Goal: Information Seeking & Learning: Learn about a topic

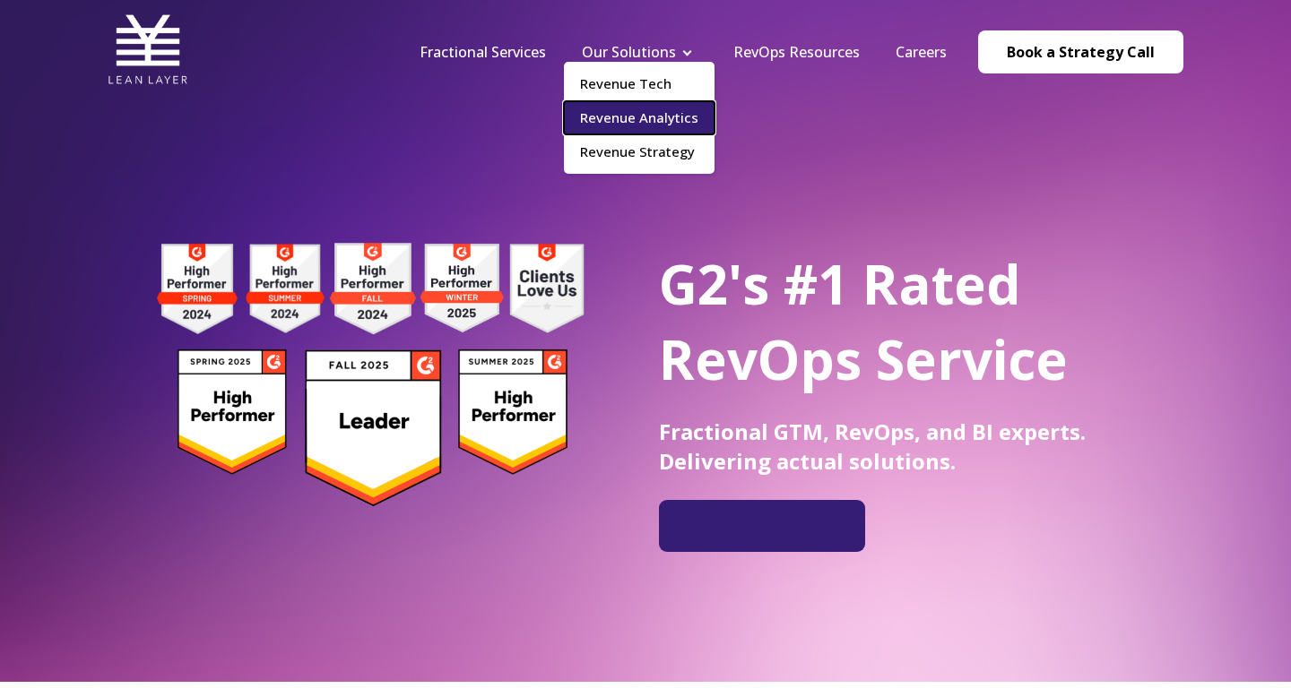
click at [672, 125] on link "Revenue Analytics" at bounding box center [639, 117] width 151 height 33
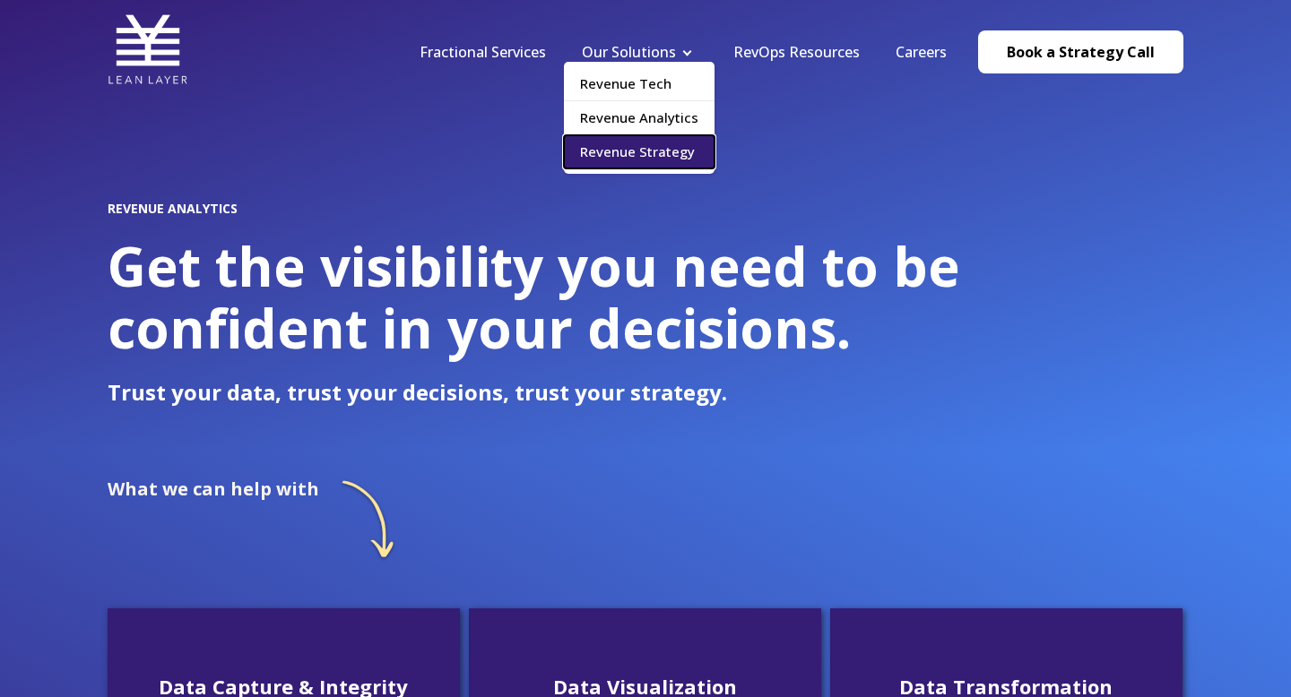
click at [666, 158] on link "Revenue Strategy" at bounding box center [639, 151] width 151 height 33
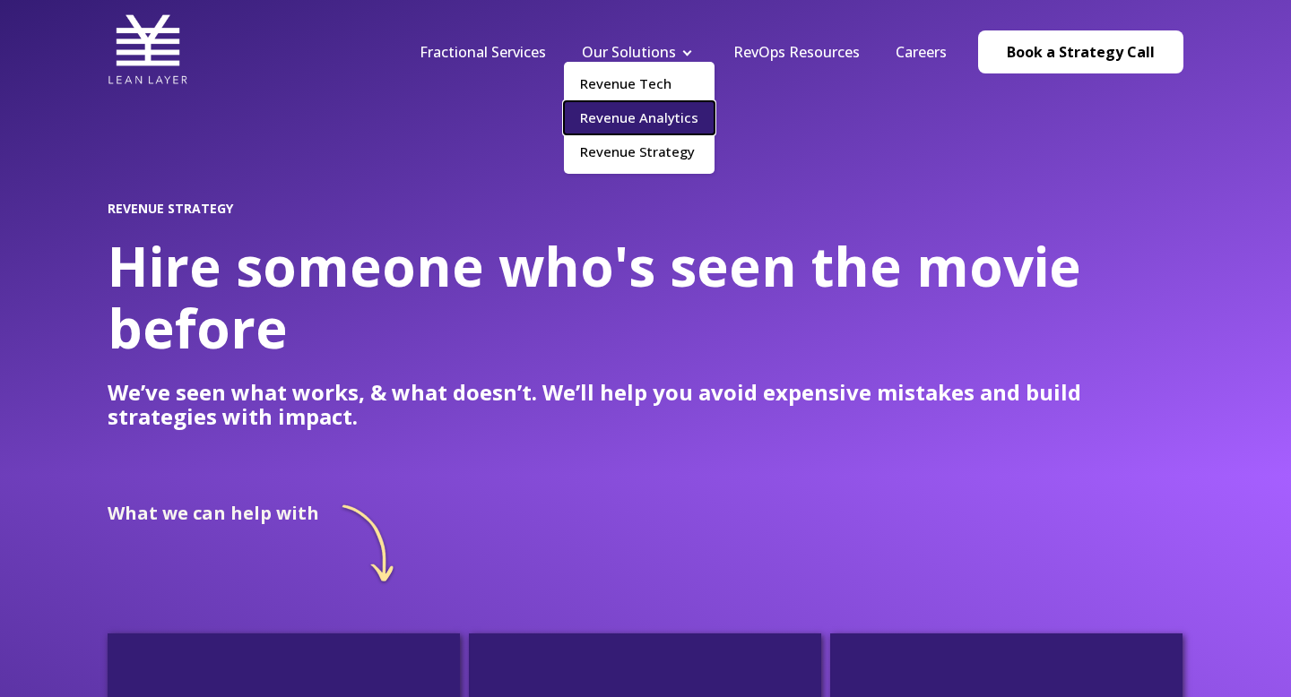
click at [628, 111] on link "Revenue Analytics" at bounding box center [639, 117] width 151 height 33
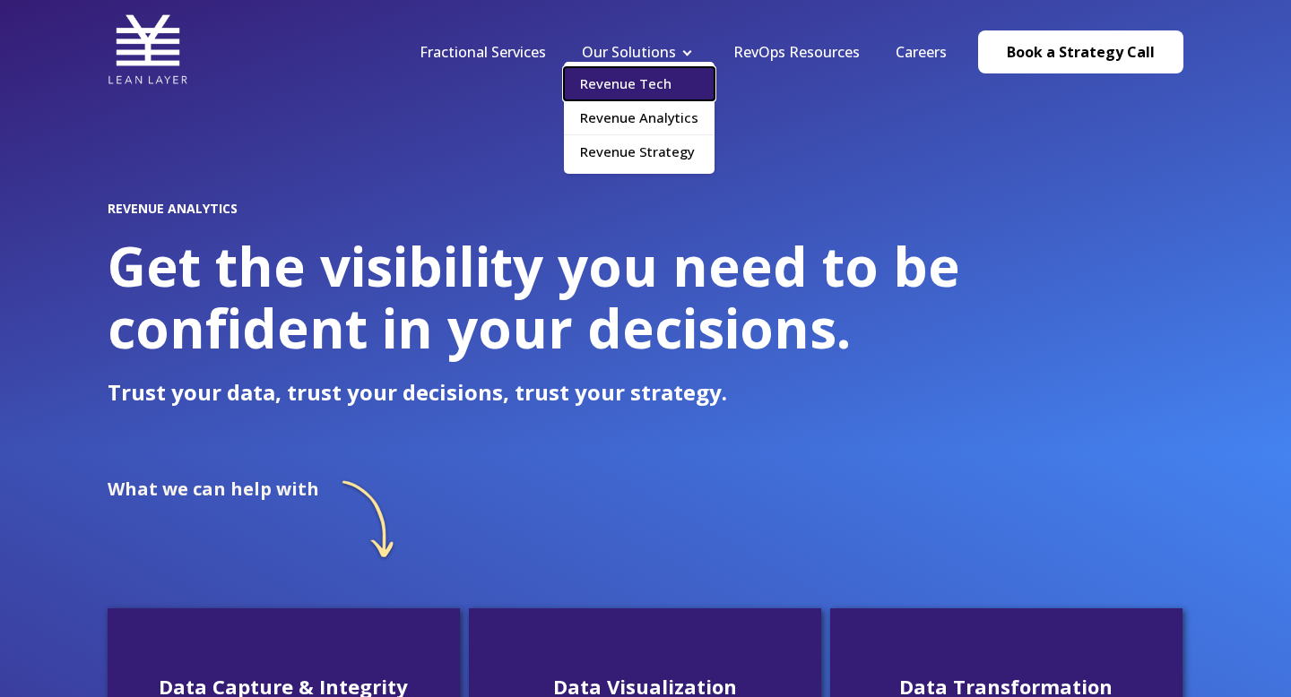
click at [646, 86] on link "Revenue Tech" at bounding box center [639, 83] width 151 height 33
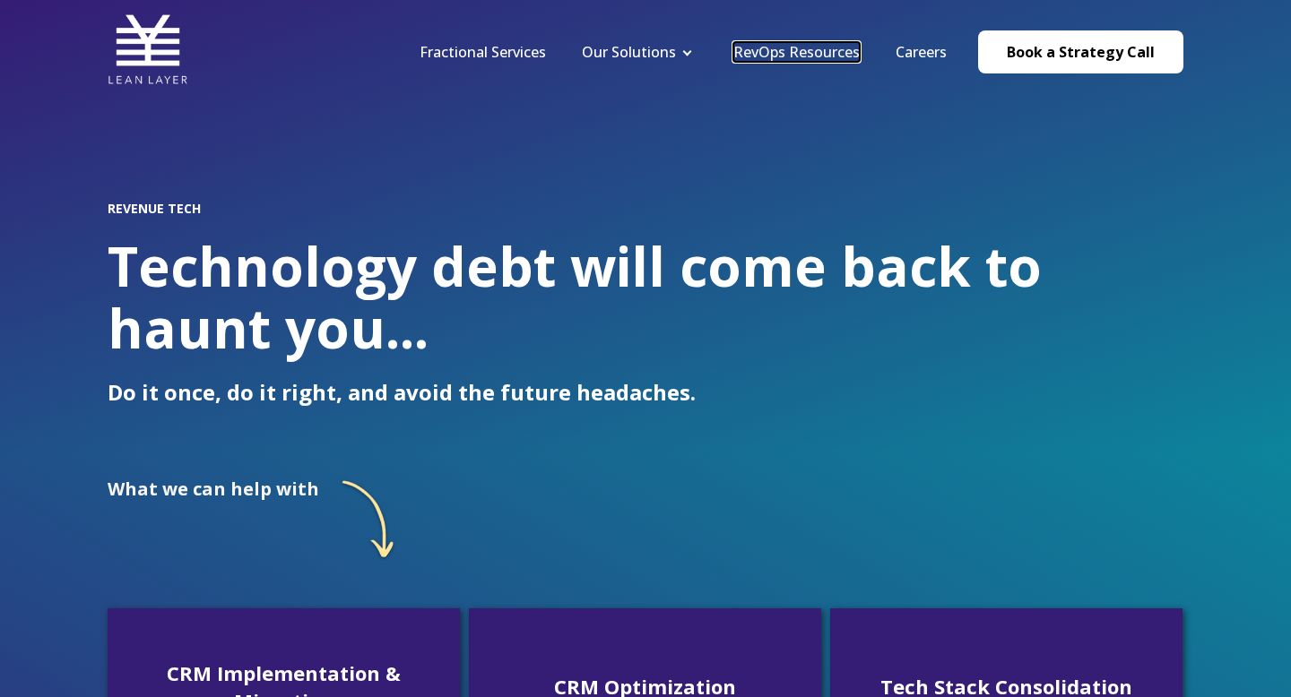
click at [776, 55] on link "RevOps Resources" at bounding box center [796, 52] width 126 height 20
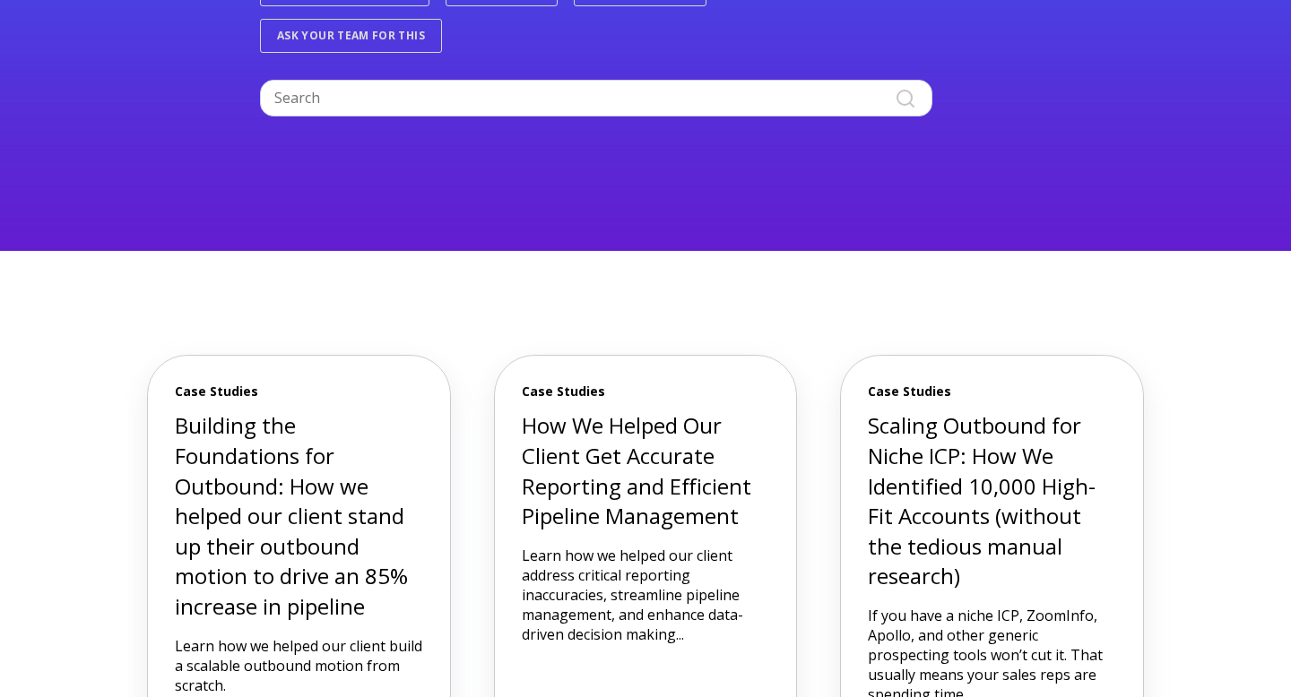
scroll to position [341, 0]
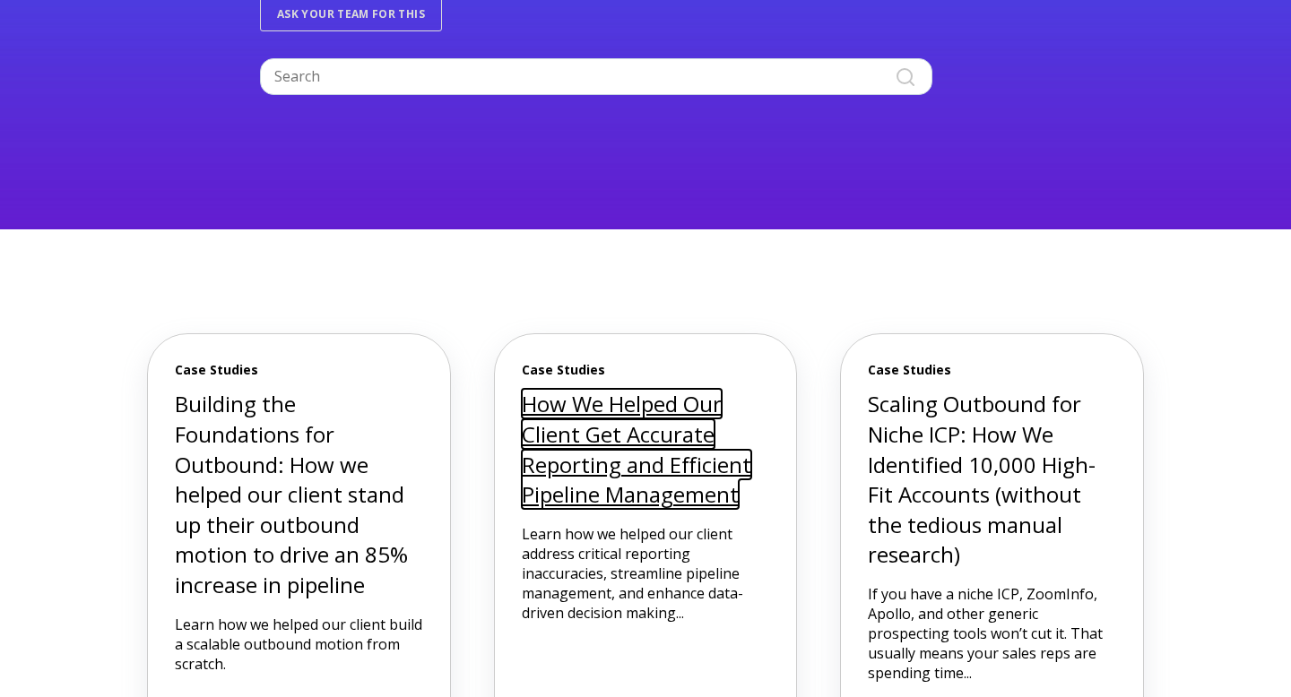
click at [614, 491] on link "How We Helped Our Client Get Accurate Reporting and Efficient Pipeline Manageme…" at bounding box center [636, 449] width 229 height 120
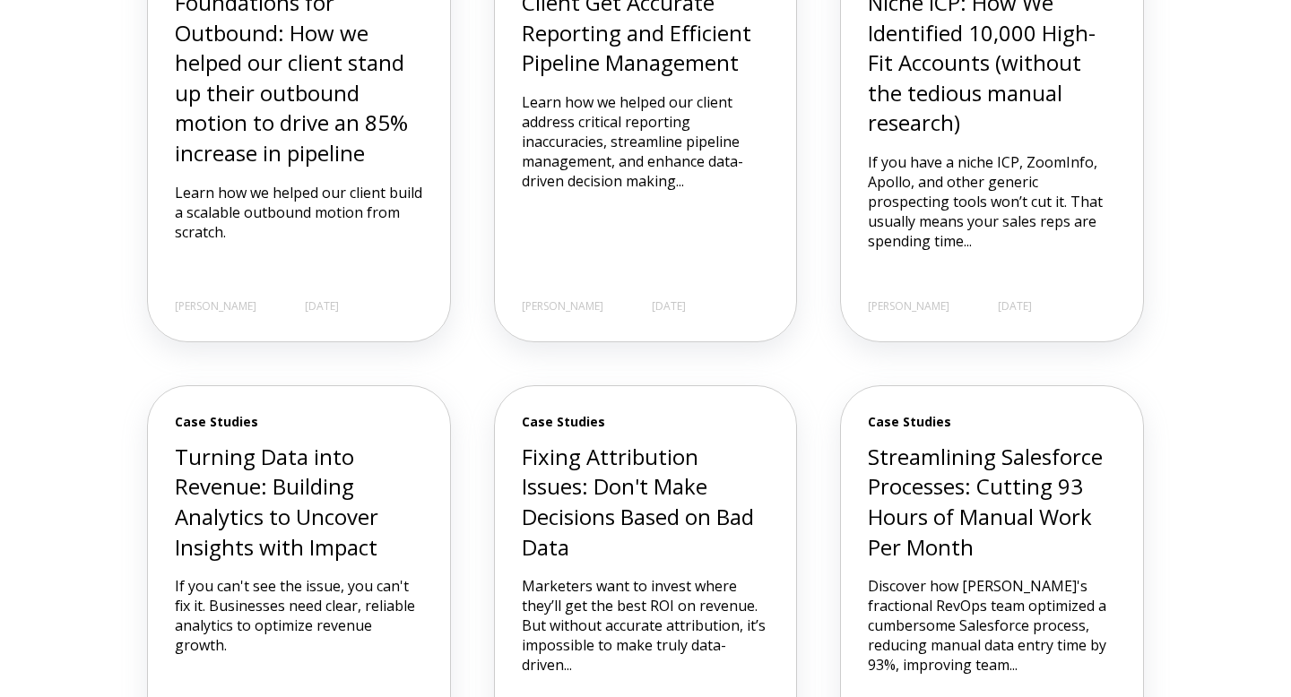
scroll to position [872, 0]
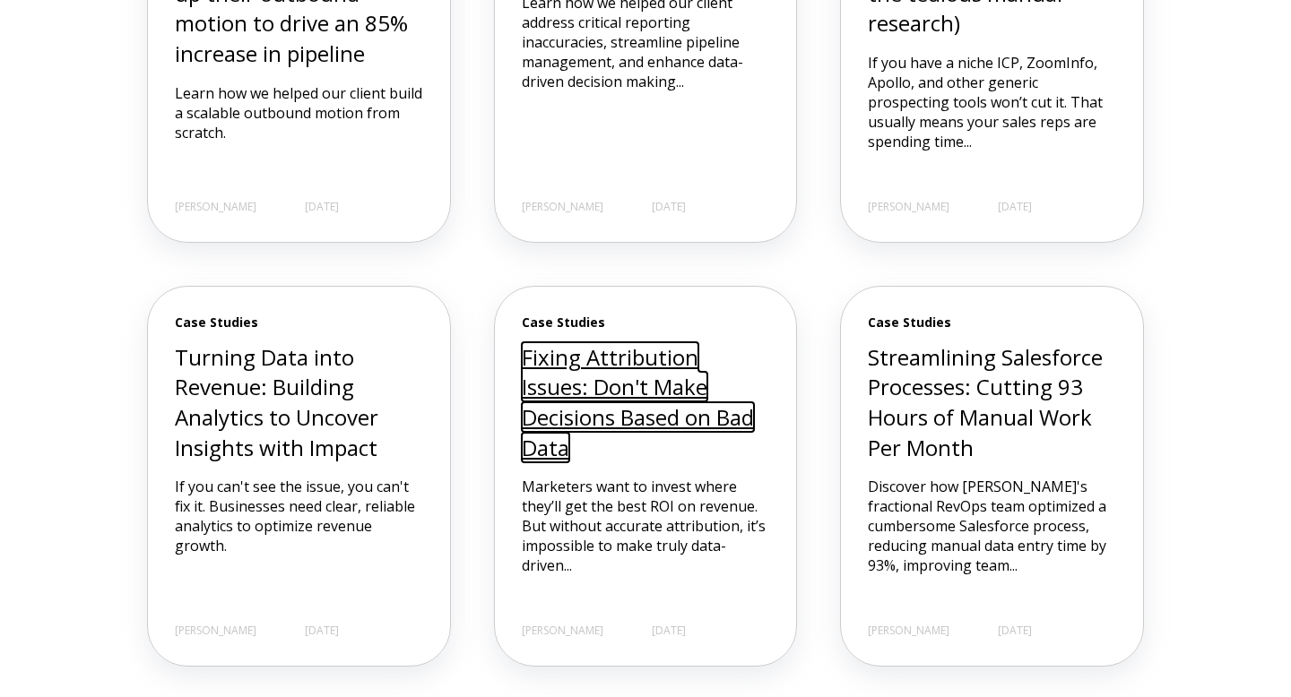
click at [618, 415] on link "Fixing Attribution Issues: Don't Make Decisions Based on Bad Data" at bounding box center [638, 402] width 232 height 120
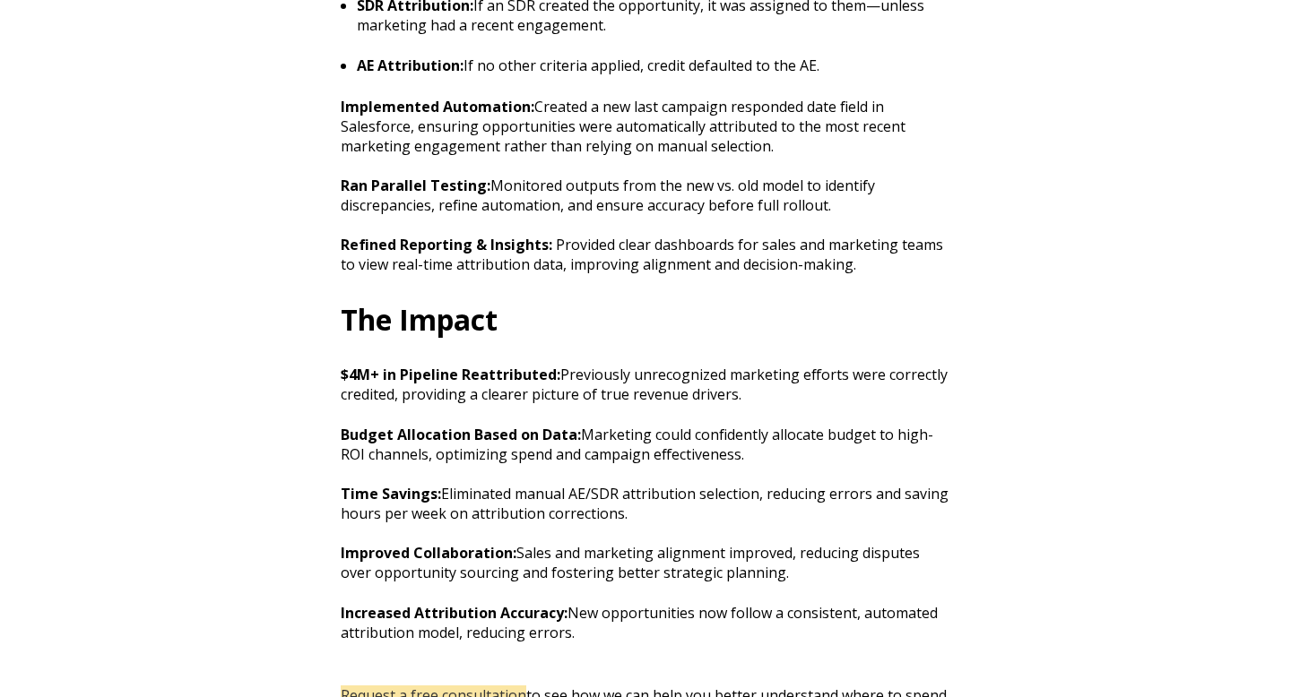
scroll to position [2252, 0]
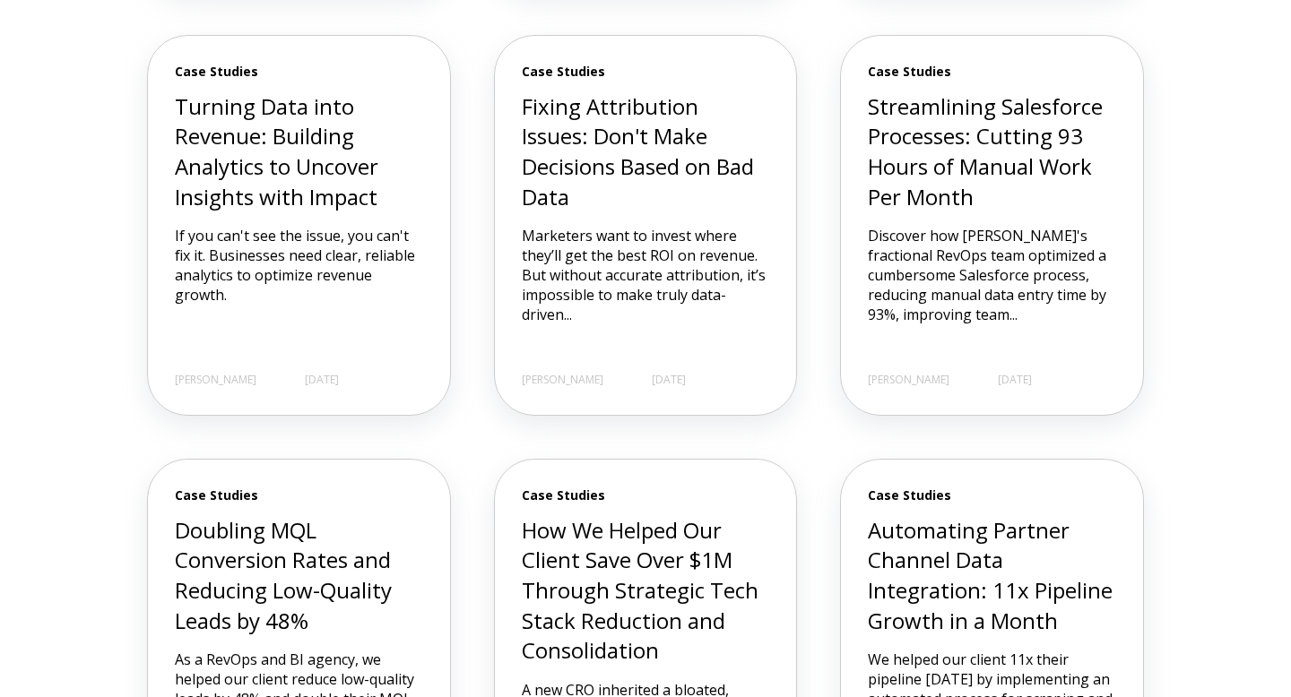
scroll to position [1121, 0]
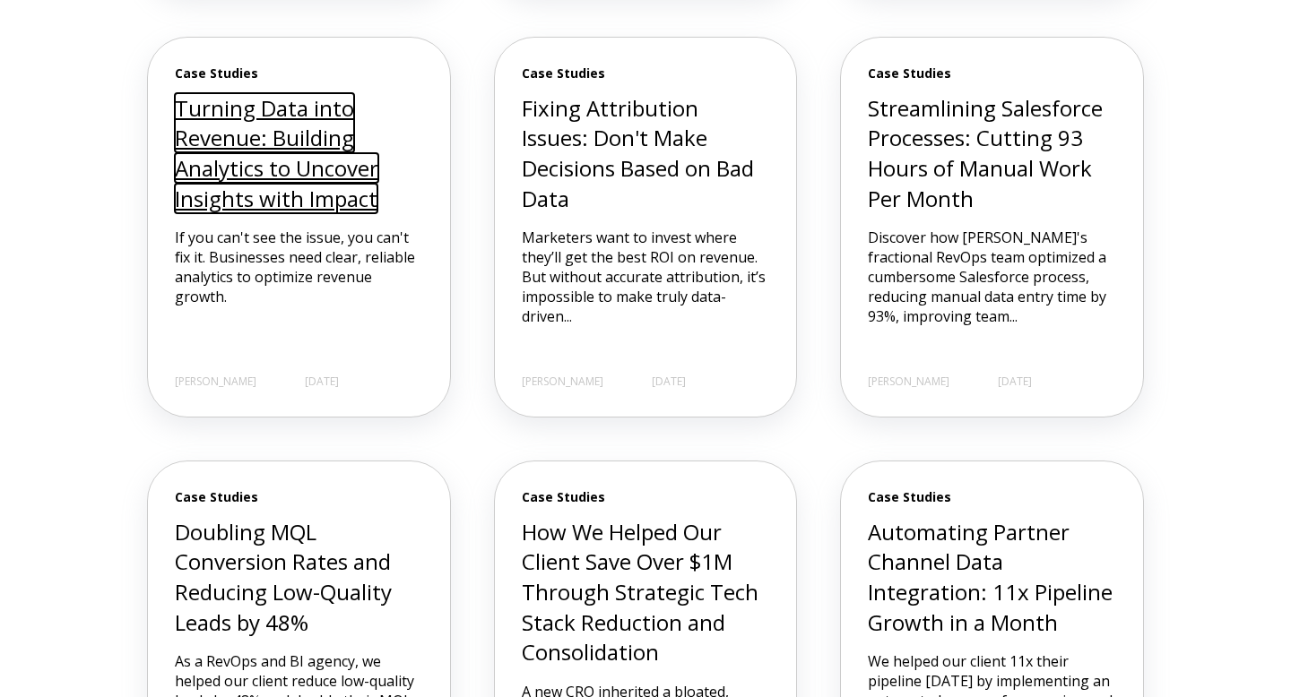
click at [232, 160] on link "Turning Data into Revenue: Building Analytics to Uncover Insights with Impact" at bounding box center [276, 153] width 203 height 120
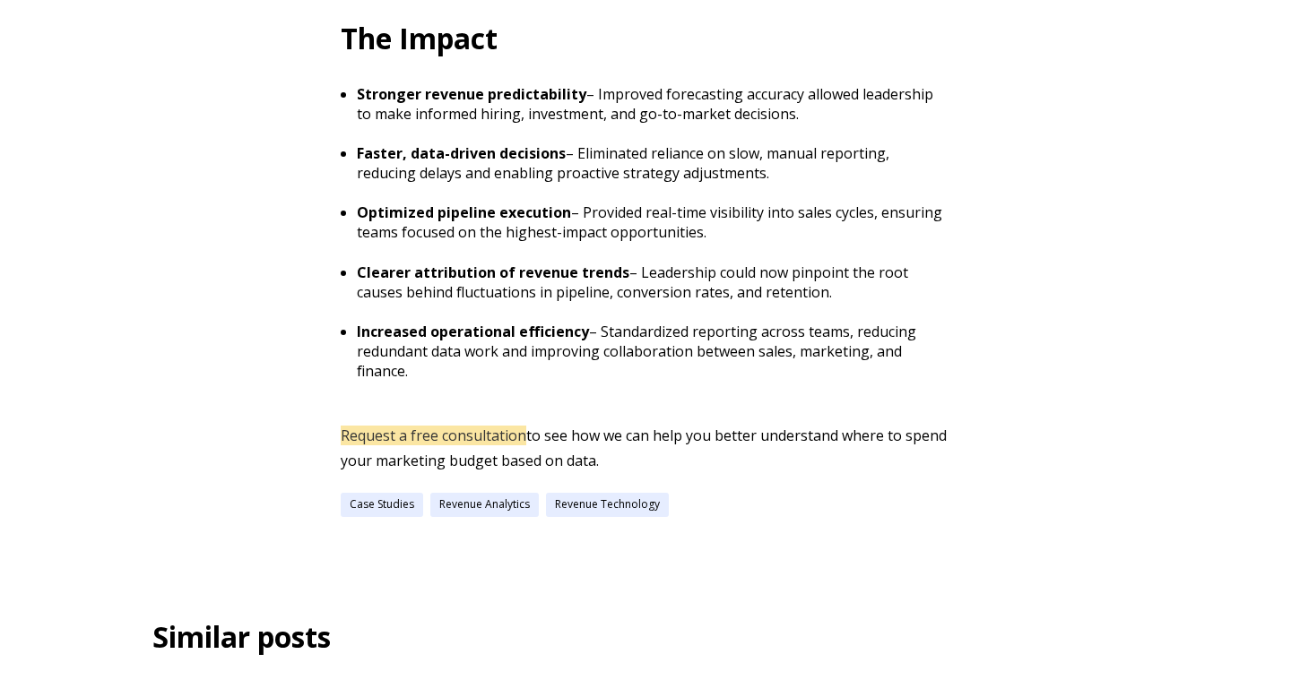
scroll to position [2140, 0]
